Goal: Navigation & Orientation: Understand site structure

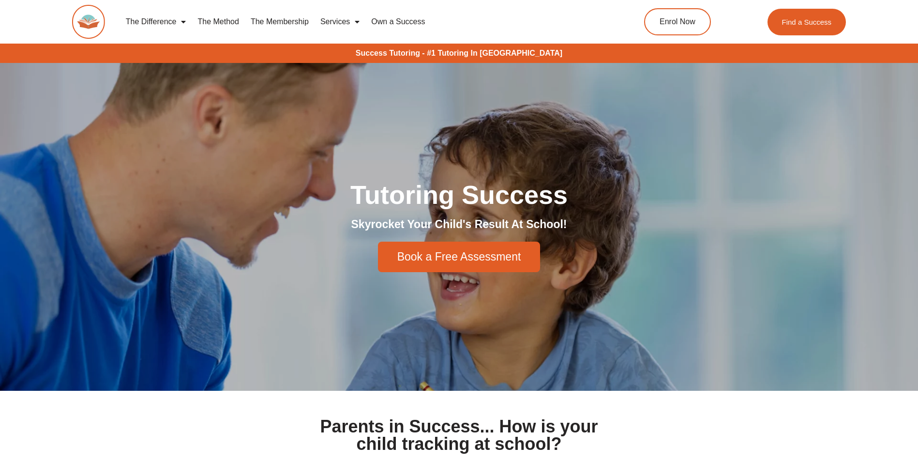
click at [264, 23] on link "The Membership" at bounding box center [280, 22] width 70 height 22
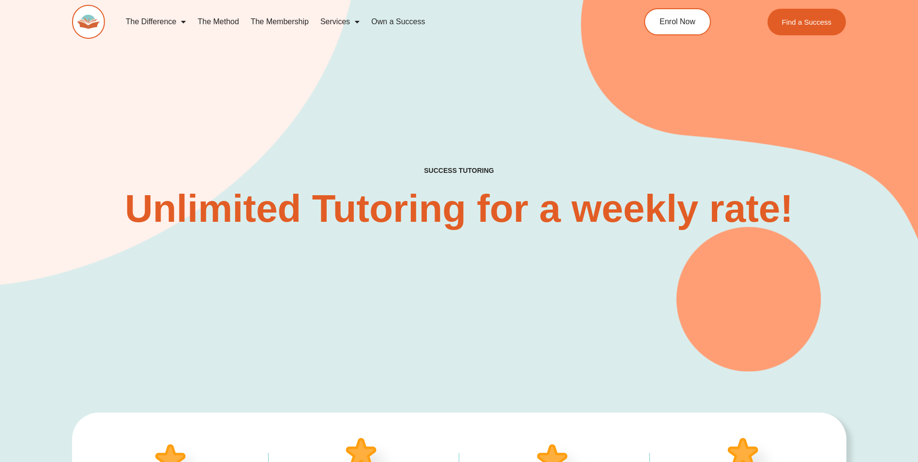
click at [397, 22] on link "Own a Success" at bounding box center [397, 22] width 65 height 22
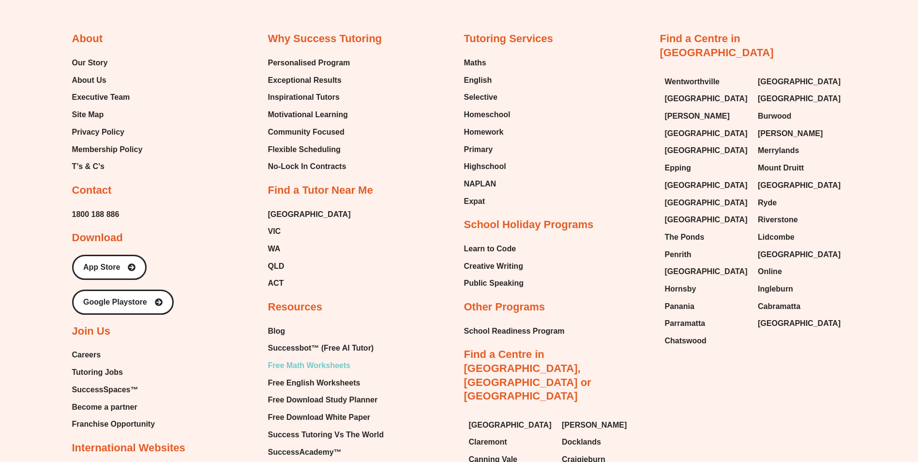
scroll to position [2618, 0]
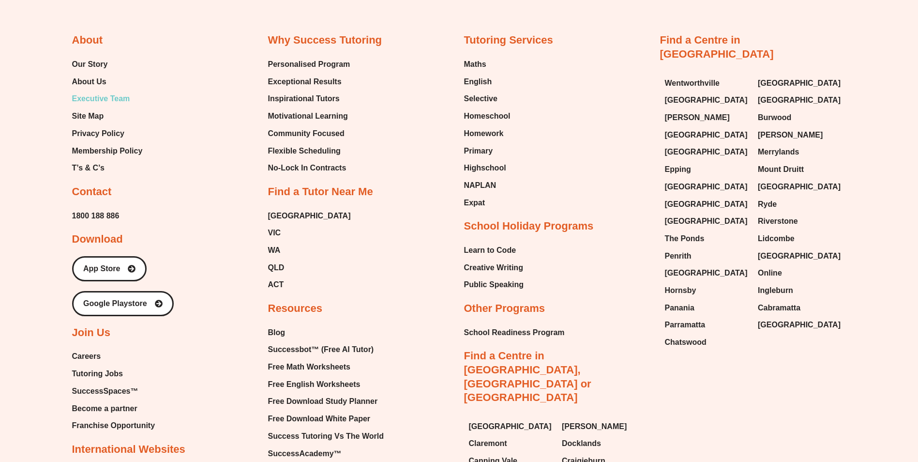
click at [105, 91] on span "Executive Team" at bounding box center [101, 98] width 58 height 15
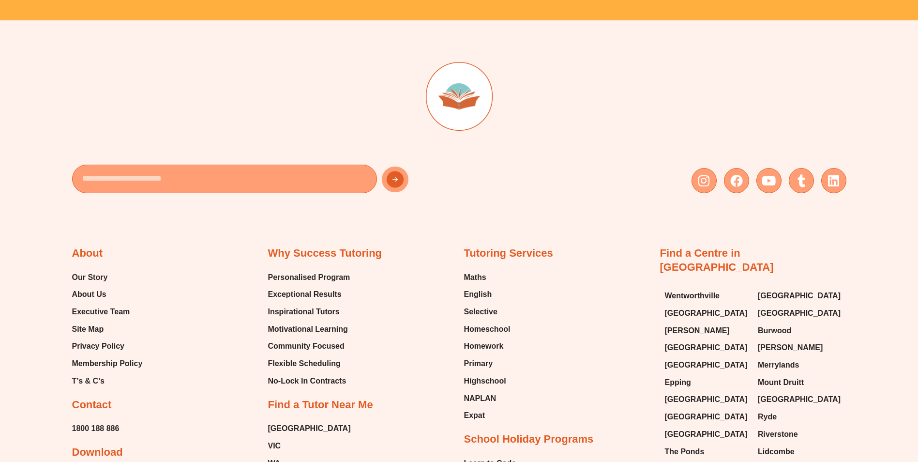
scroll to position [2516, 0]
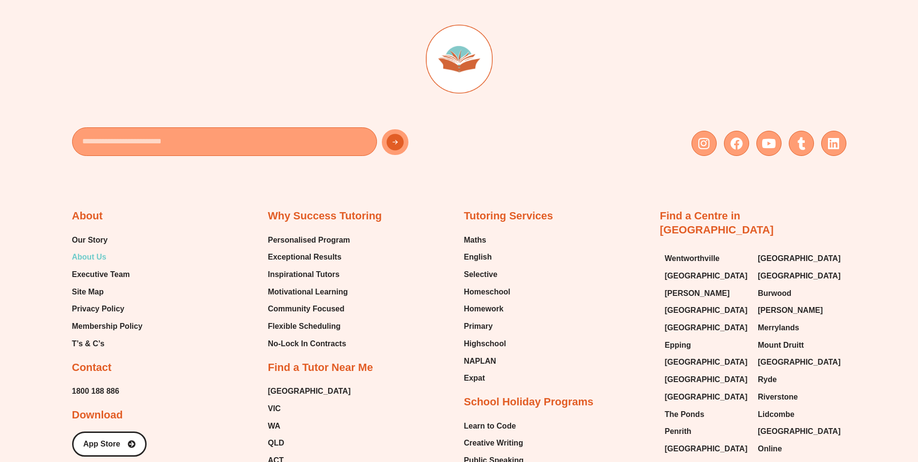
click at [98, 259] on span "About Us" at bounding box center [89, 257] width 34 height 15
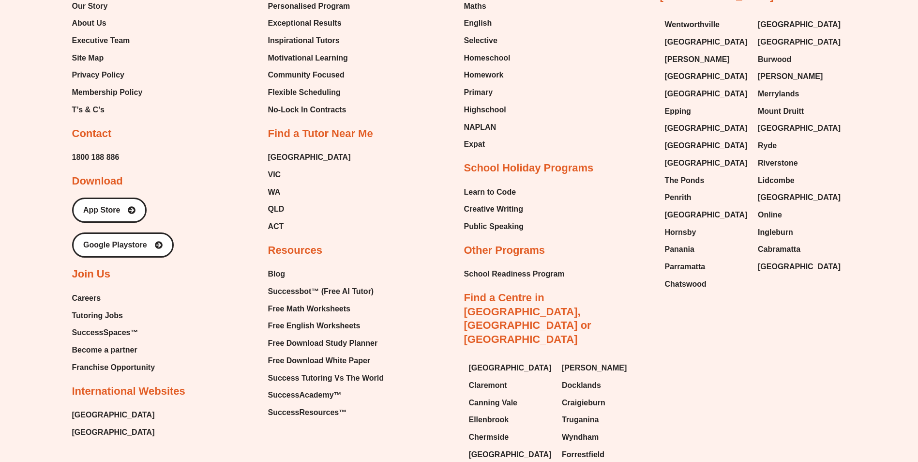
scroll to position [2758, 0]
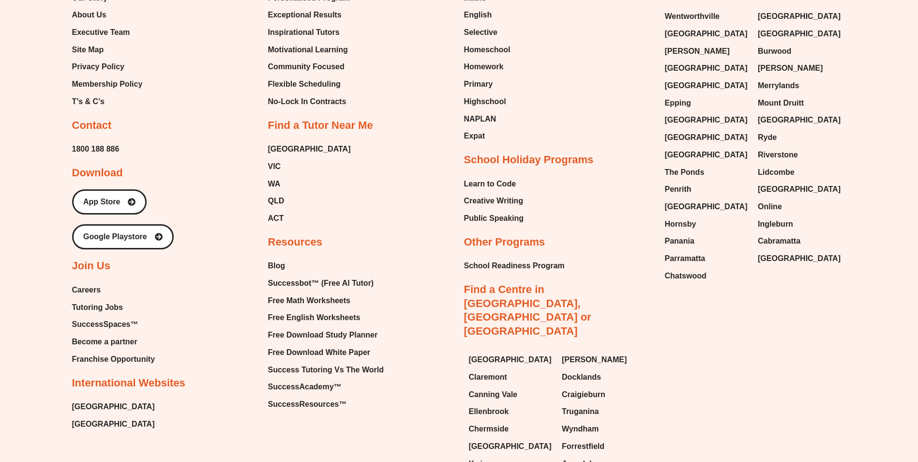
click at [92, 291] on span "Careers" at bounding box center [86, 290] width 29 height 15
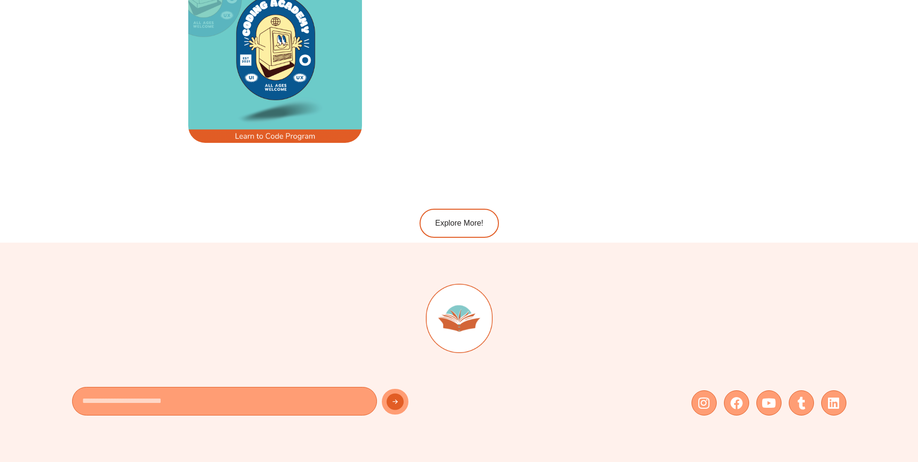
scroll to position [1839, 0]
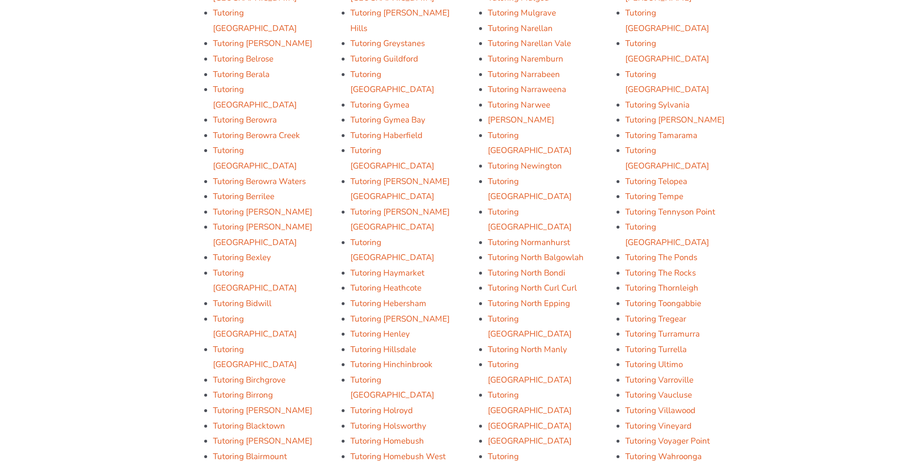
scroll to position [1887, 0]
